Goal: Find specific page/section

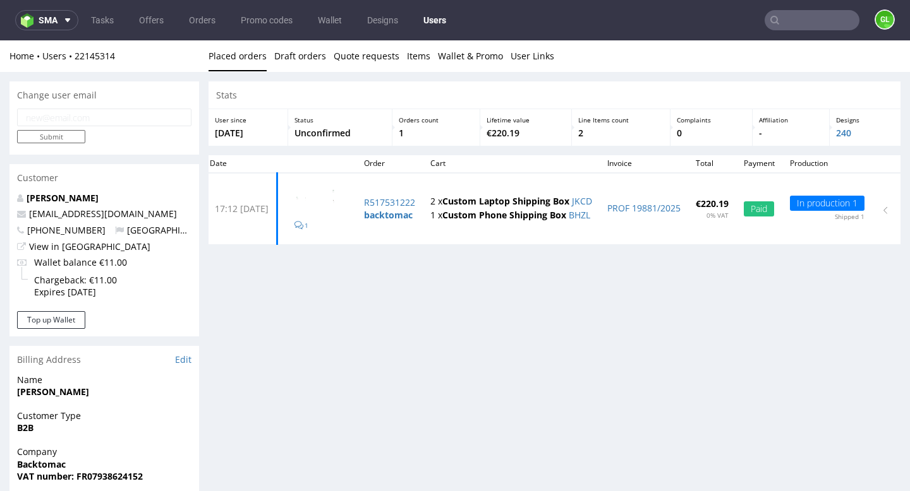
click at [819, 24] on input "text" at bounding box center [811, 20] width 95 height 20
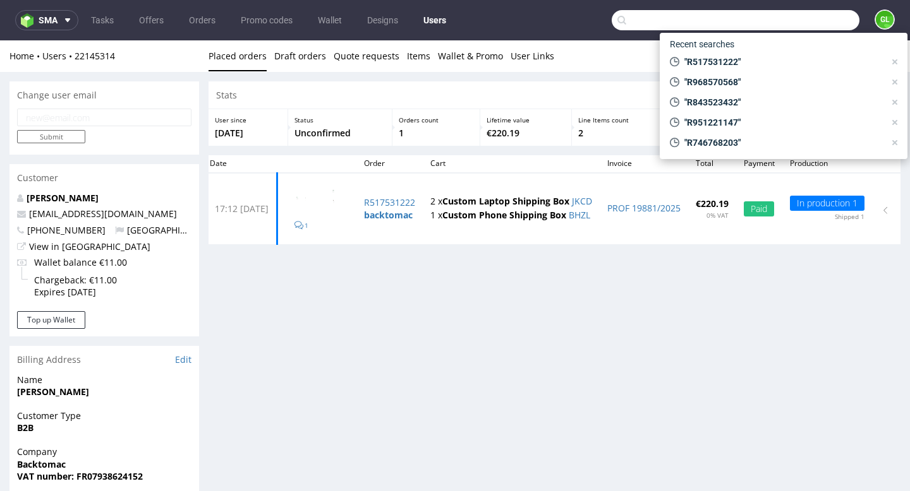
paste input "R869551967"
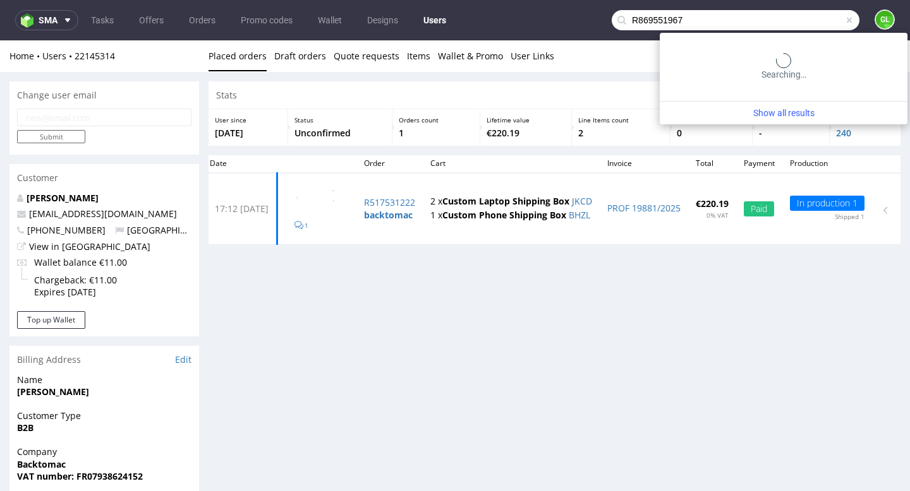
type input "R869551967"
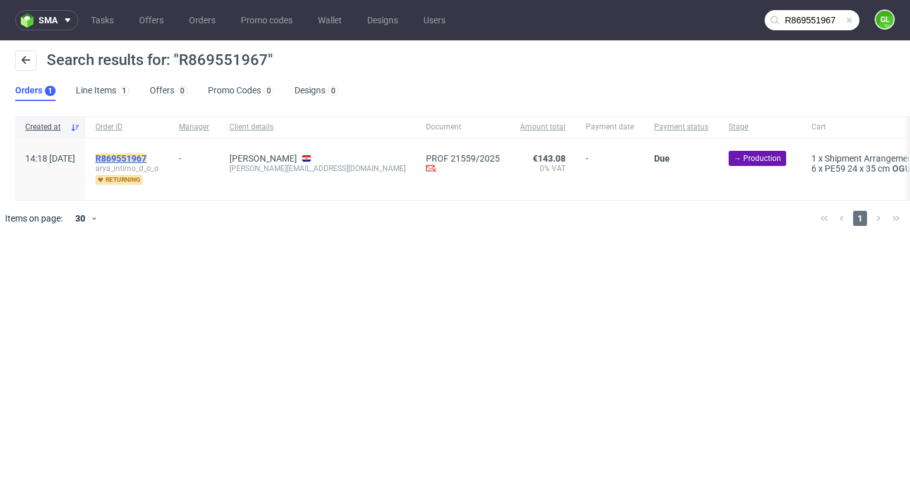
click at [147, 159] on mark "R869551967" at bounding box center [120, 158] width 51 height 10
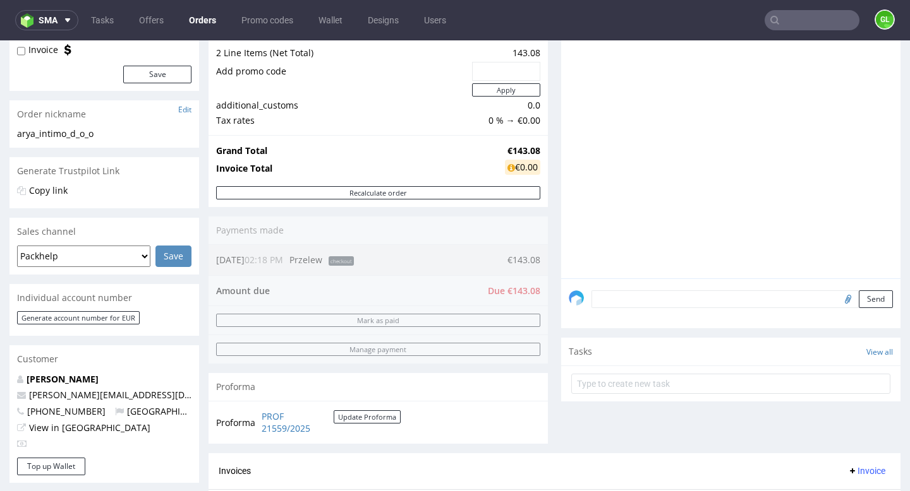
scroll to position [280, 0]
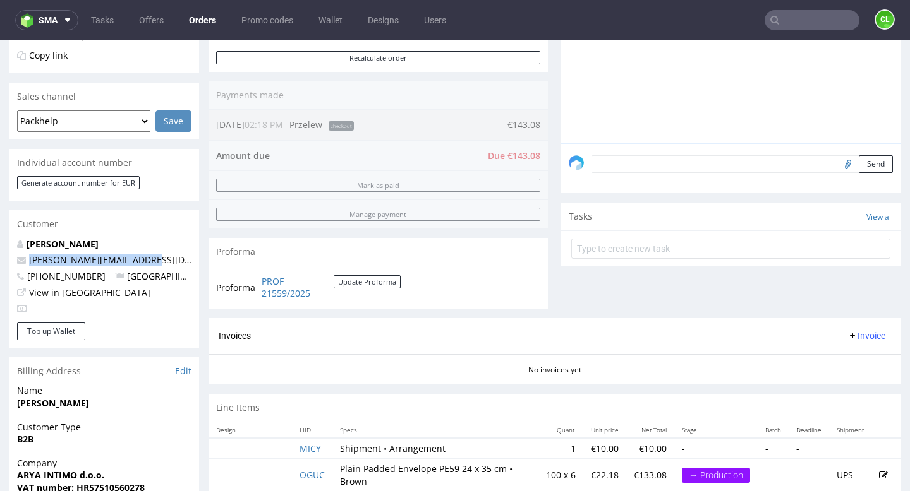
drag, startPoint x: 153, startPoint y: 263, endPoint x: 29, endPoint y: 265, distance: 124.4
click at [29, 265] on p "[PERSON_NAME][EMAIL_ADDRESS][DOMAIN_NAME]" at bounding box center [104, 260] width 174 height 13
copy link "[PERSON_NAME][EMAIL_ADDRESS][DOMAIN_NAME]"
